Goal: Transaction & Acquisition: Book appointment/travel/reservation

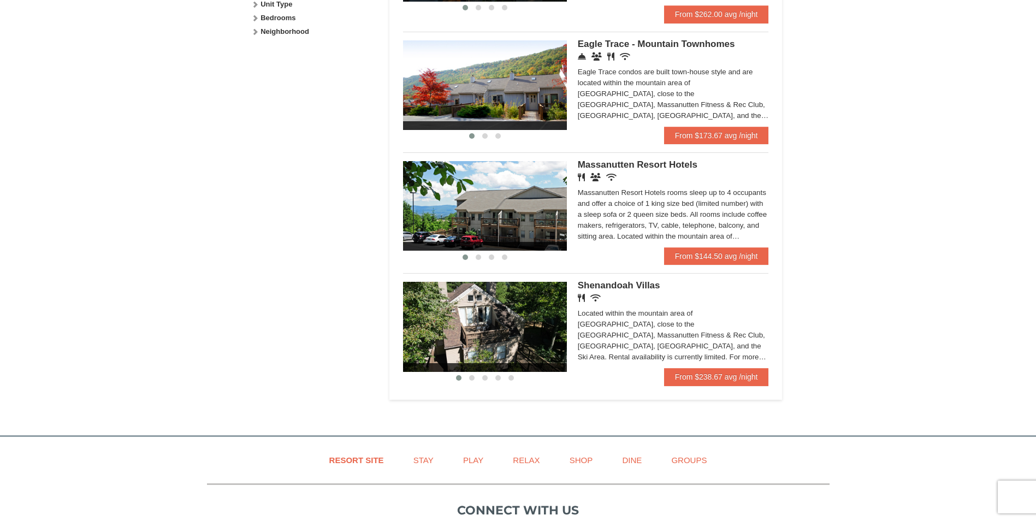
scroll to position [601, 0]
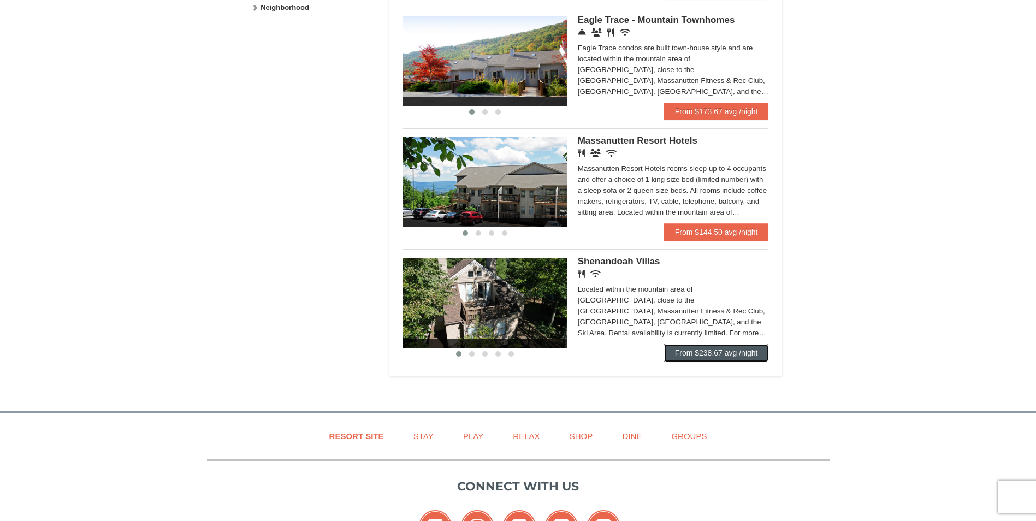
click at [720, 351] on link "From $238.67 avg /night" at bounding box center [716, 352] width 105 height 17
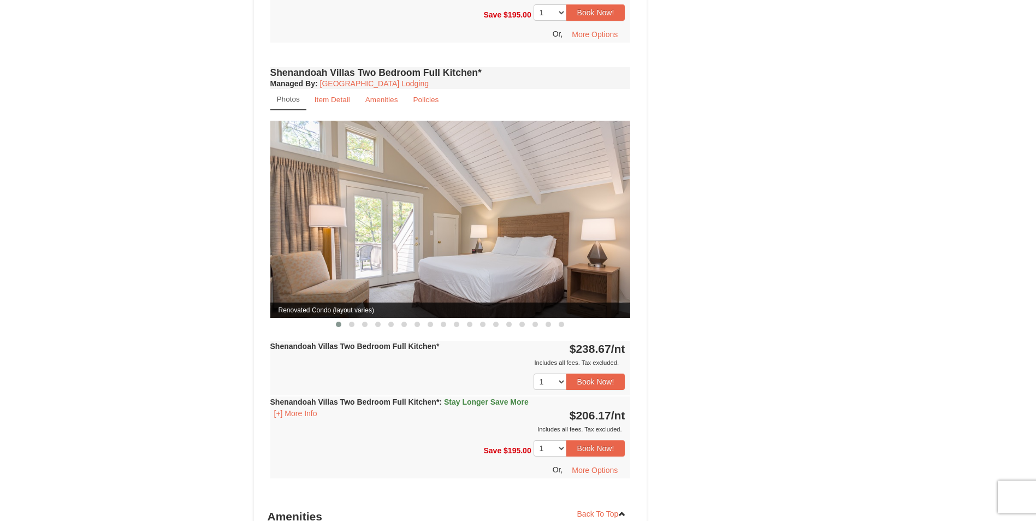
scroll to position [1201, 0]
